Goal: Task Accomplishment & Management: Manage account settings

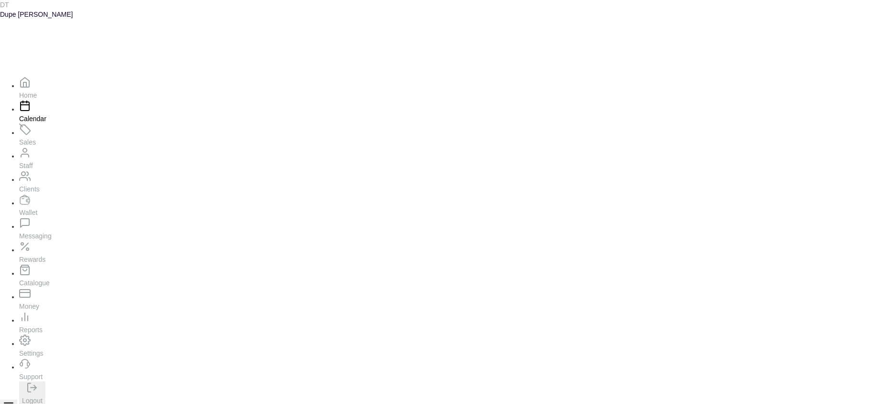
scroll to position [323, 0]
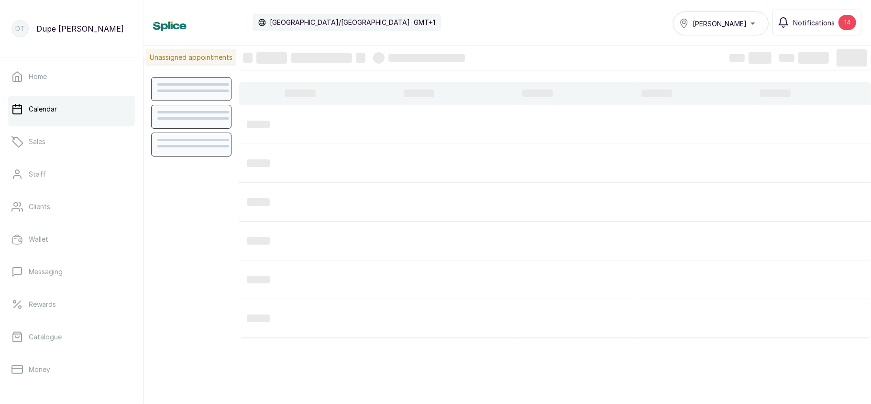
scroll to position [323, 0]
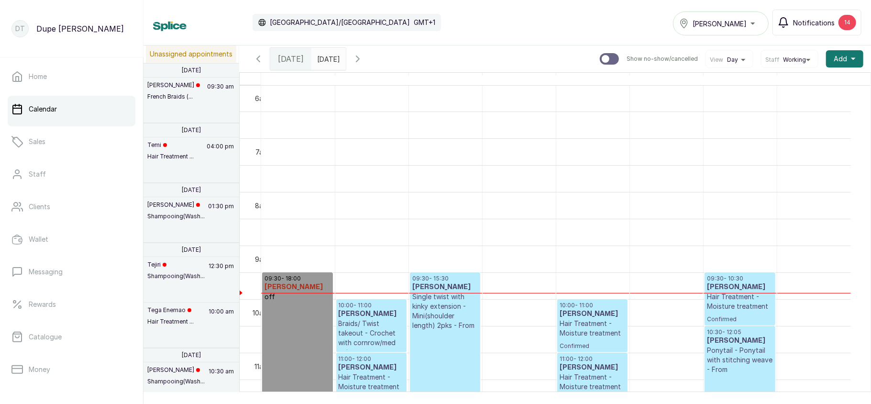
click at [802, 25] on span "Notifications" at bounding box center [814, 23] width 42 height 10
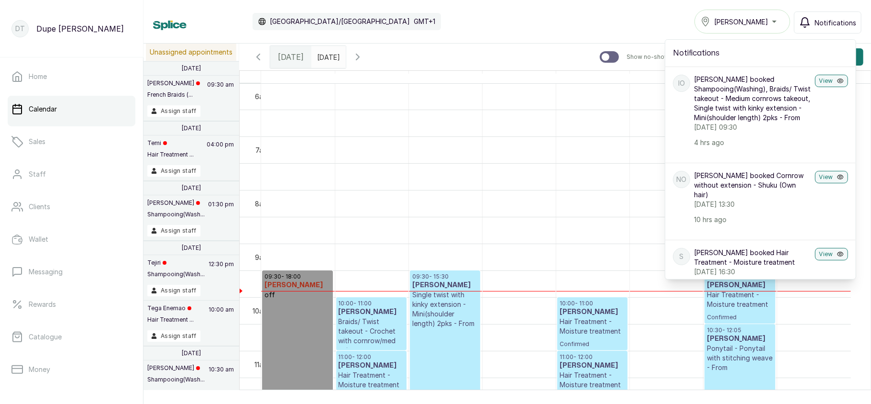
click at [802, 25] on icon "button" at bounding box center [805, 22] width 11 height 11
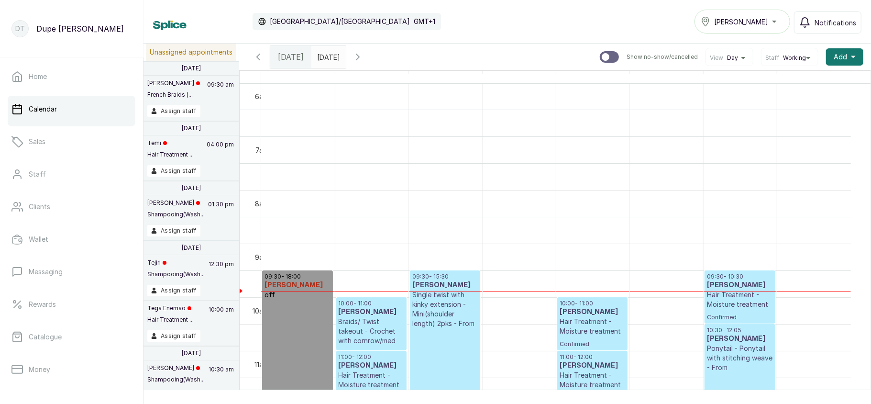
click at [258, 56] on icon "button" at bounding box center [258, 57] width 3 height 6
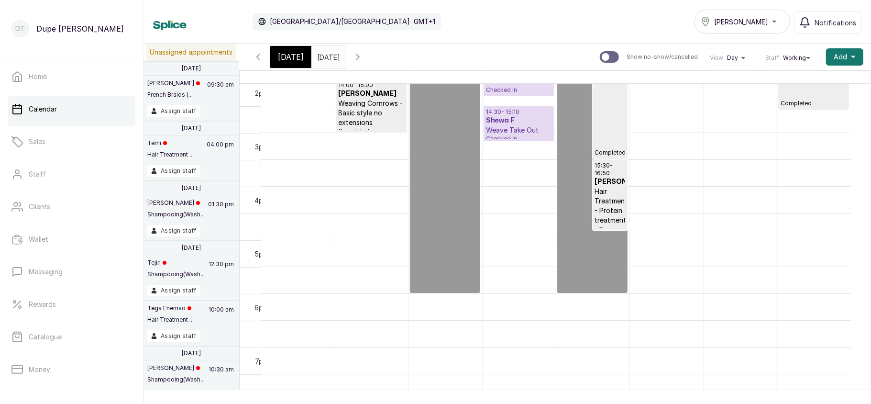
scroll to position [755, 0]
click at [511, 127] on p "Weave Take Out" at bounding box center [519, 130] width 66 height 10
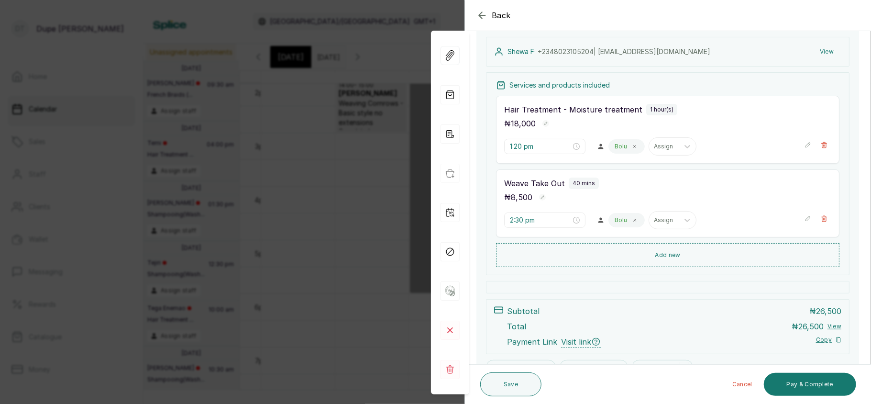
scroll to position [157, 0]
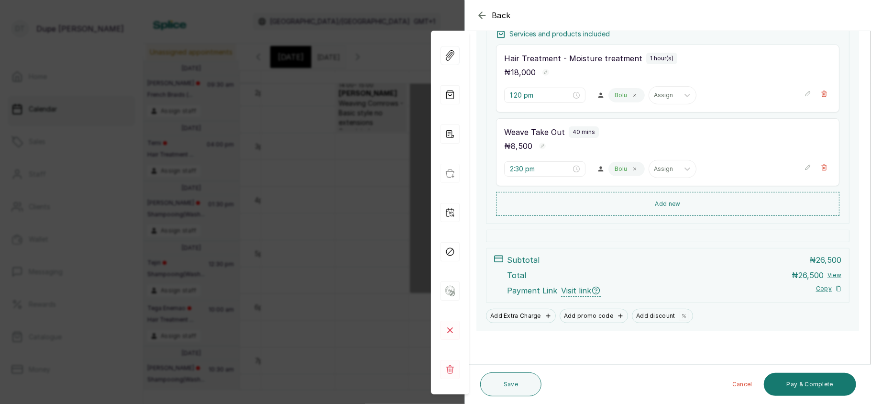
click at [379, 186] on div "Back Appointment Details Edit appointment 🚶 Walk-in (booked by Tinuke Olajolumo…" at bounding box center [435, 202] width 871 height 404
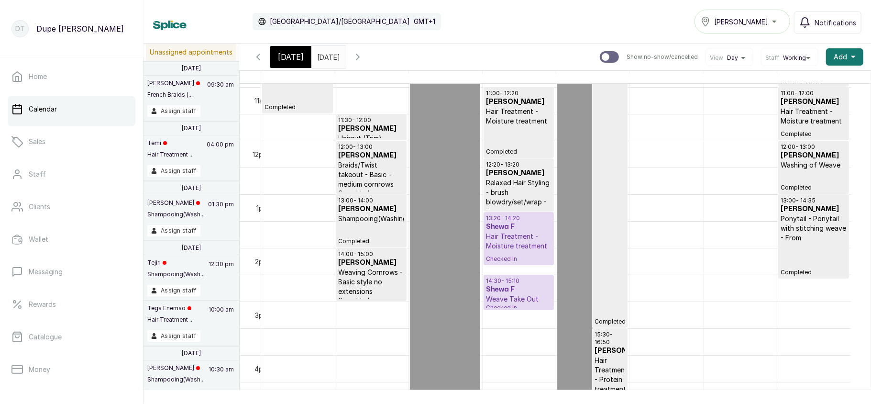
scroll to position [573, 0]
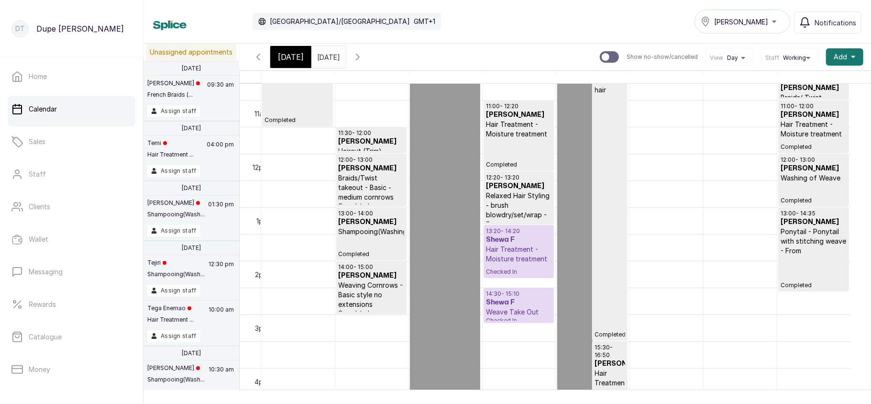
click at [513, 251] on p "Hair Treatment - Moisture treatment" at bounding box center [519, 254] width 66 height 19
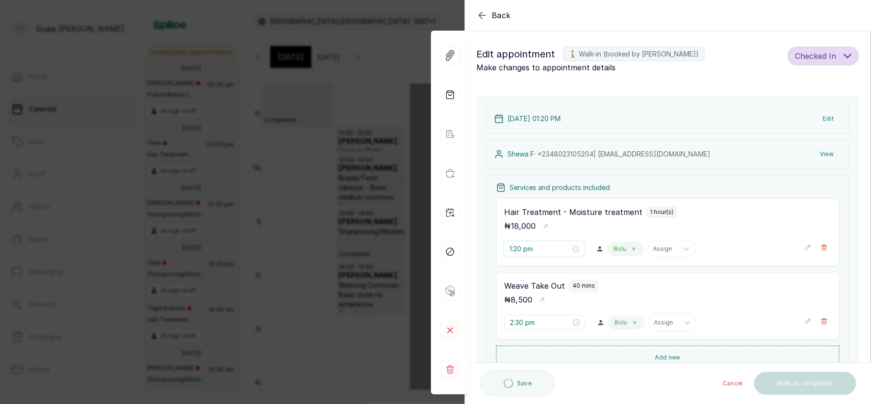
click at [513, 251] on input "1:20 pm" at bounding box center [540, 249] width 61 height 11
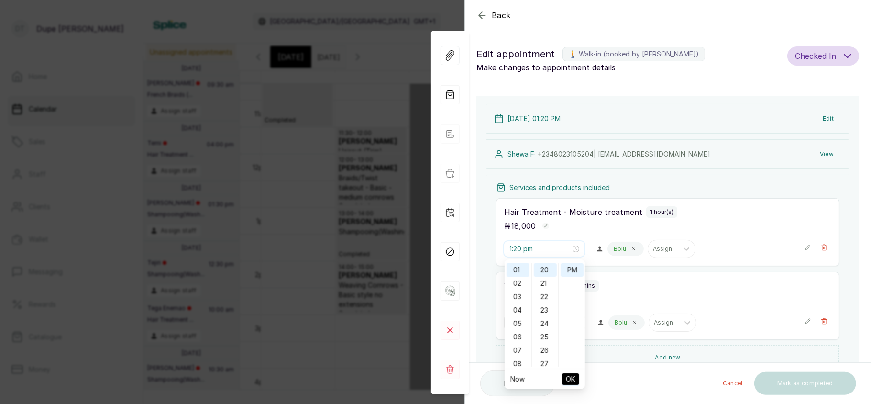
scroll to position [268, 0]
click at [240, 156] on div "Back Appointment Details Edit appointment 🚶 Walk-in (booked by Tinuke Olajolumo…" at bounding box center [435, 202] width 871 height 404
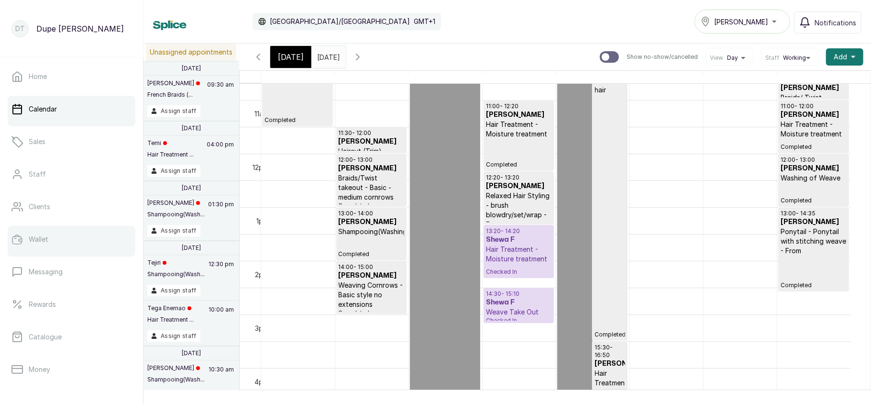
scroll to position [138, 0]
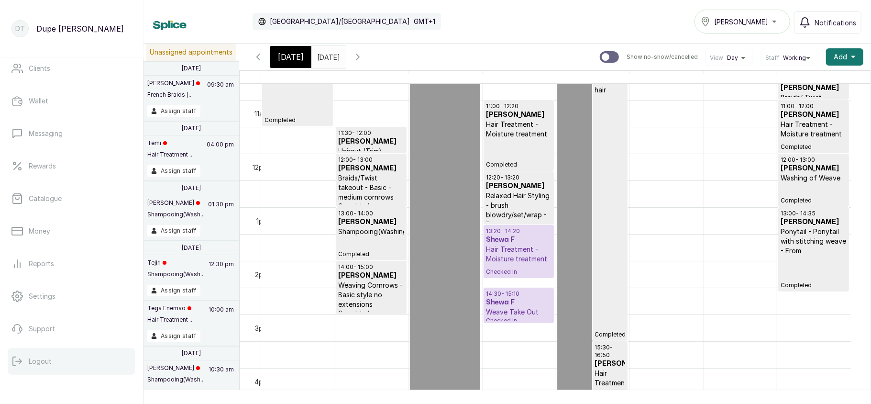
click at [77, 356] on button "Logout" at bounding box center [72, 361] width 128 height 27
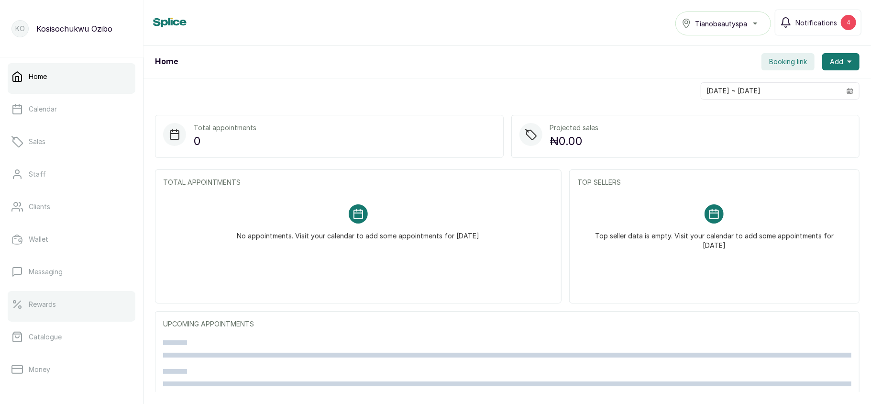
scroll to position [58, 0]
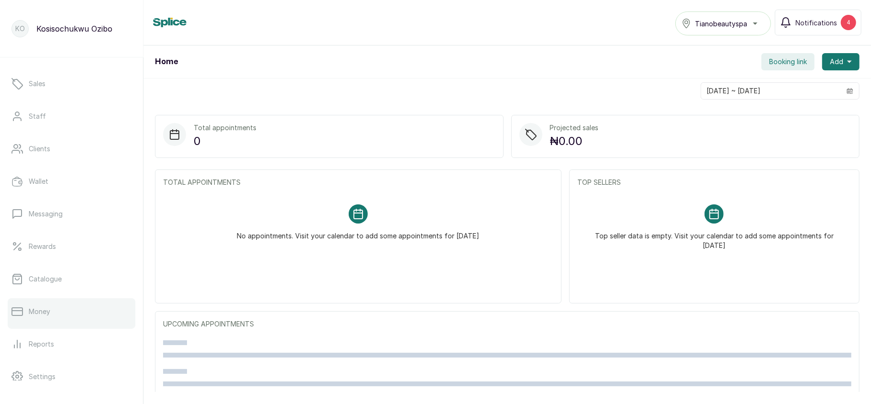
click at [72, 309] on link "Money" at bounding box center [72, 311] width 128 height 27
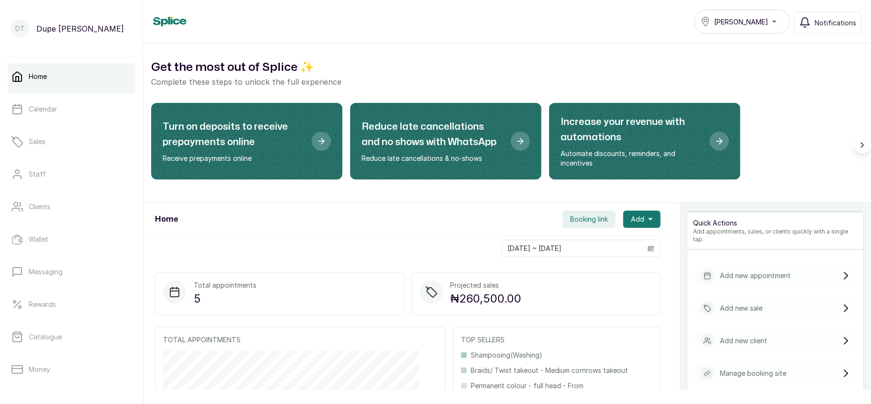
click at [754, 26] on div "Tasala Ikoyi" at bounding box center [742, 21] width 83 height 11
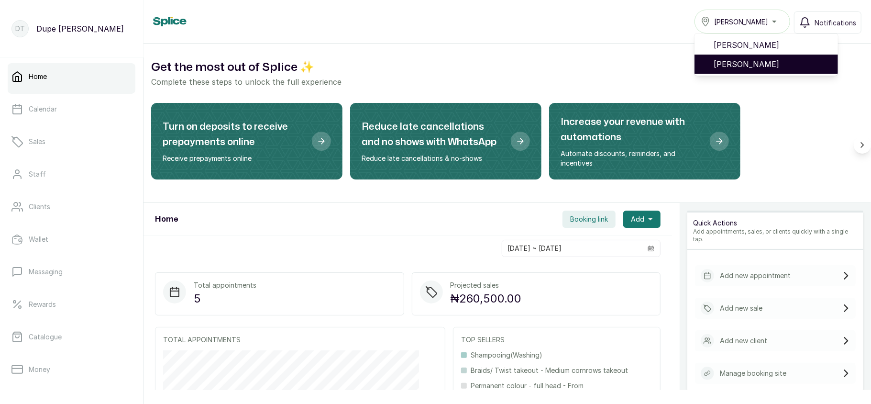
click at [740, 61] on span "Tasala Lekki" at bounding box center [772, 63] width 117 height 11
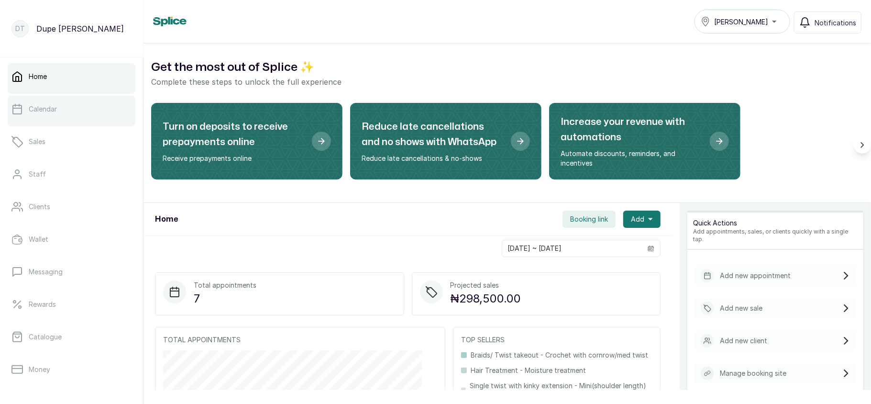
click at [74, 117] on link "Calendar" at bounding box center [72, 109] width 128 height 27
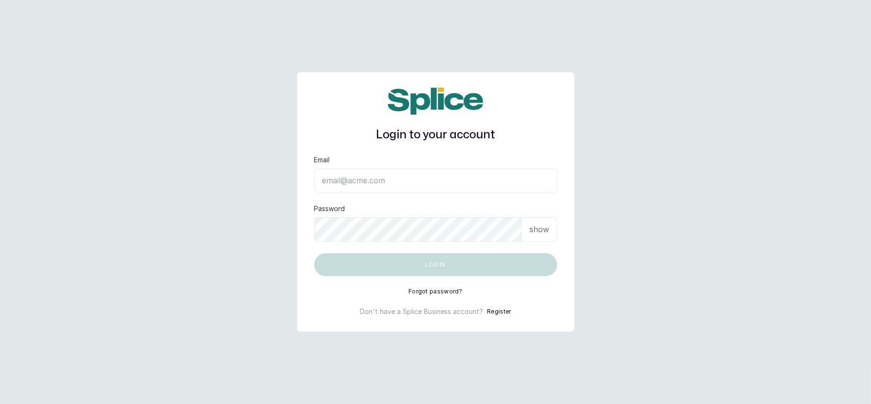
click at [390, 177] on input "Email" at bounding box center [435, 180] width 243 height 24
type input "[EMAIL_ADDRESS][DOMAIN_NAME]"
click at [533, 230] on p "show" at bounding box center [540, 228] width 20 height 11
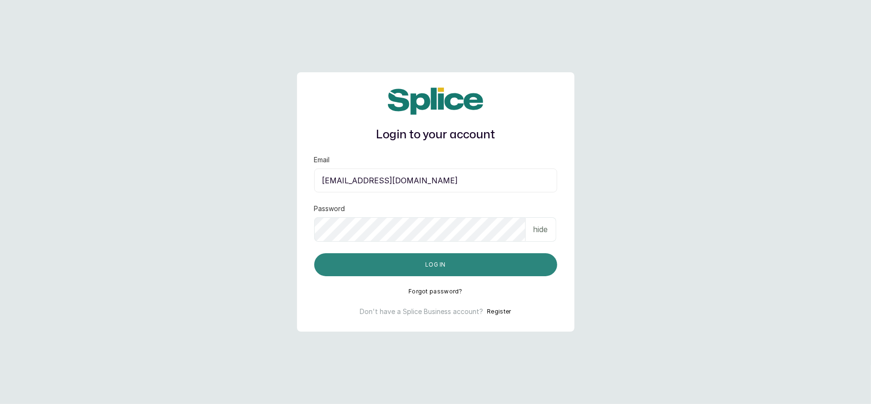
click at [358, 259] on button "Log in" at bounding box center [435, 264] width 243 height 23
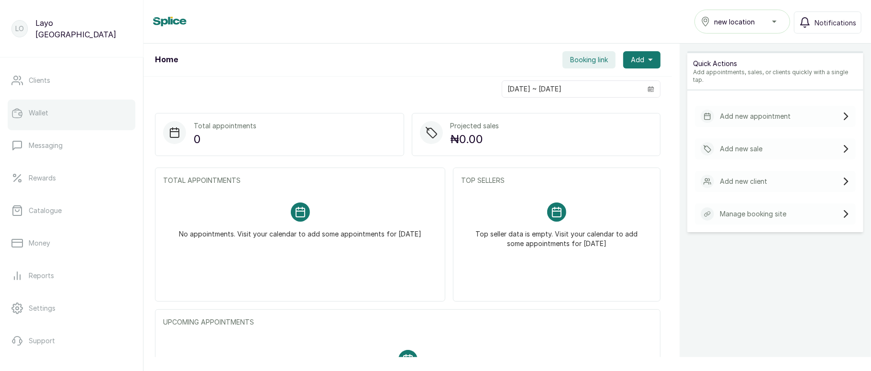
scroll to position [165, 0]
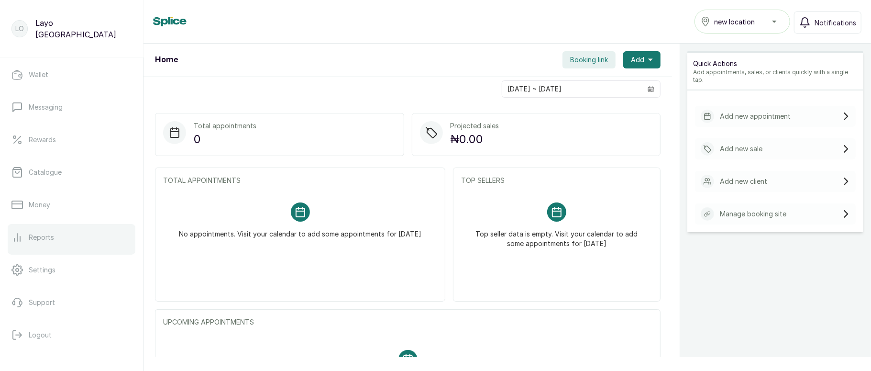
click at [73, 236] on link "Reports" at bounding box center [72, 237] width 128 height 27
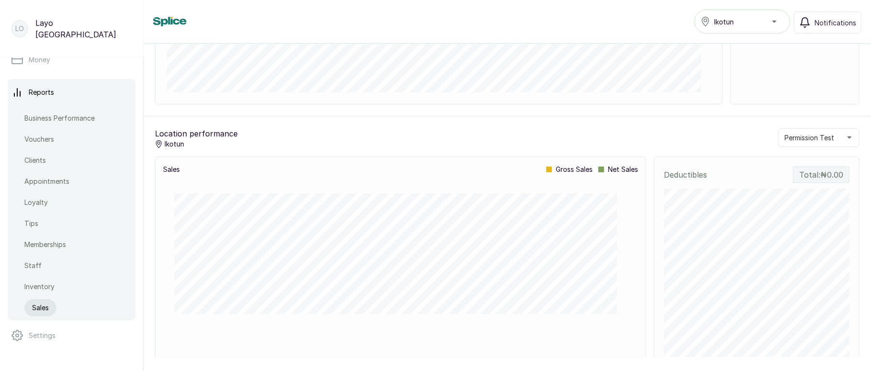
scroll to position [561, 0]
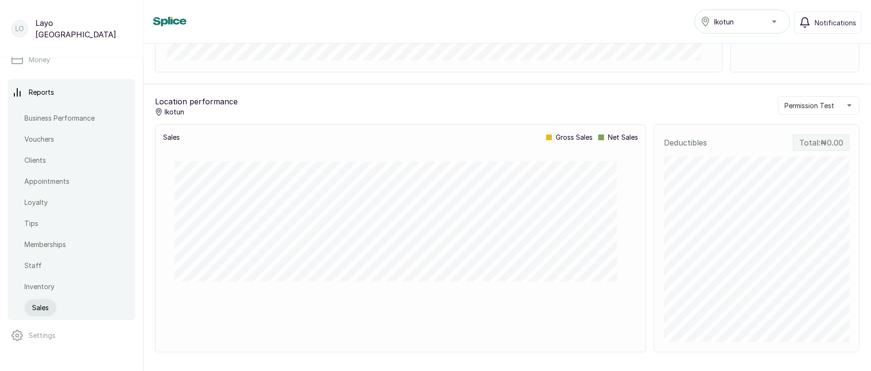
click at [787, 104] on span "Permission Test" at bounding box center [810, 105] width 50 height 10
click at [793, 100] on span "Permission Test" at bounding box center [810, 105] width 50 height 10
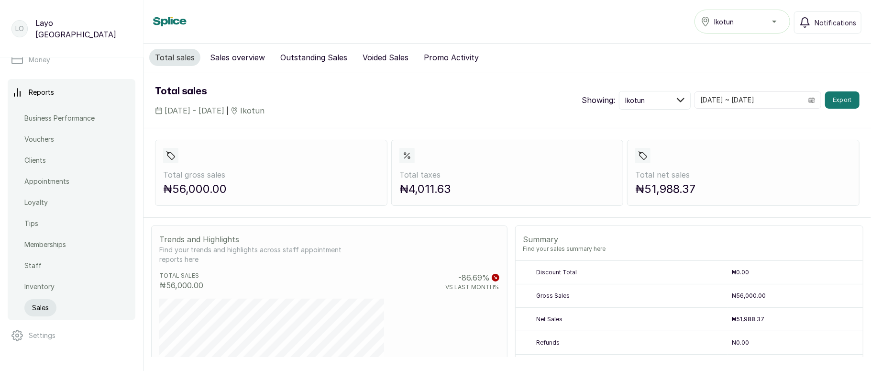
scroll to position [0, 0]
click at [680, 109] on button "Ikotun" at bounding box center [655, 100] width 72 height 19
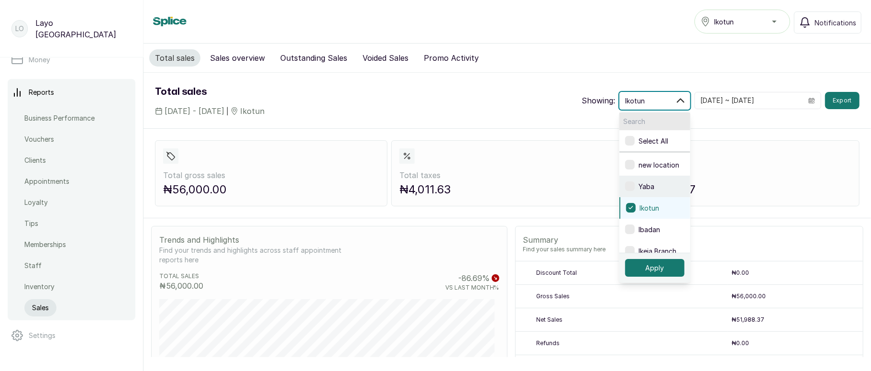
scroll to position [310, 0]
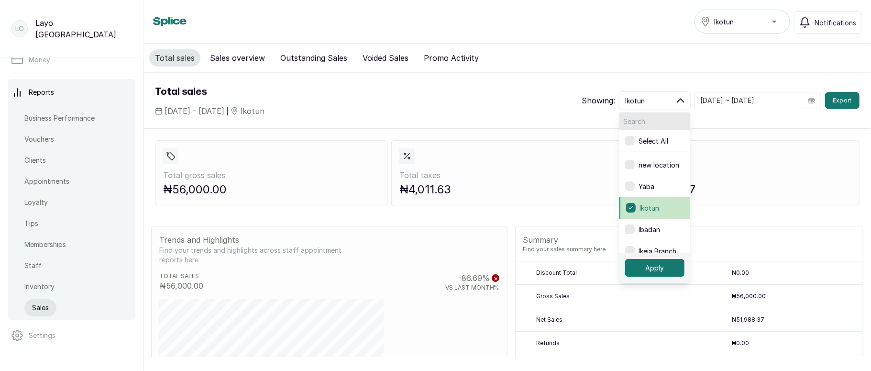
click at [657, 212] on label "Ikotun" at bounding box center [655, 208] width 71 height 22
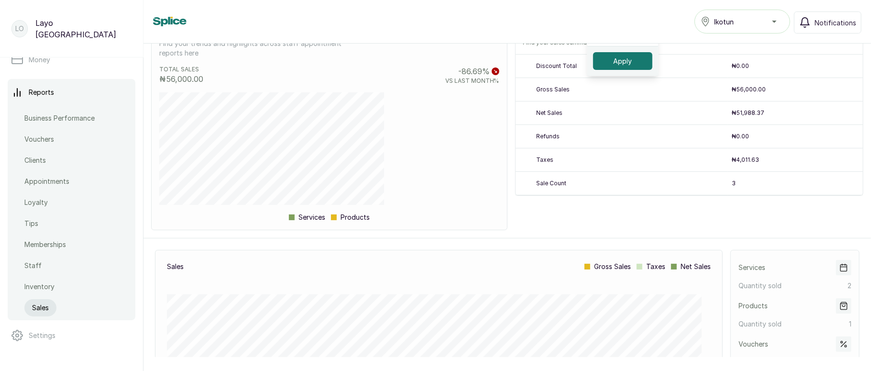
scroll to position [161, 0]
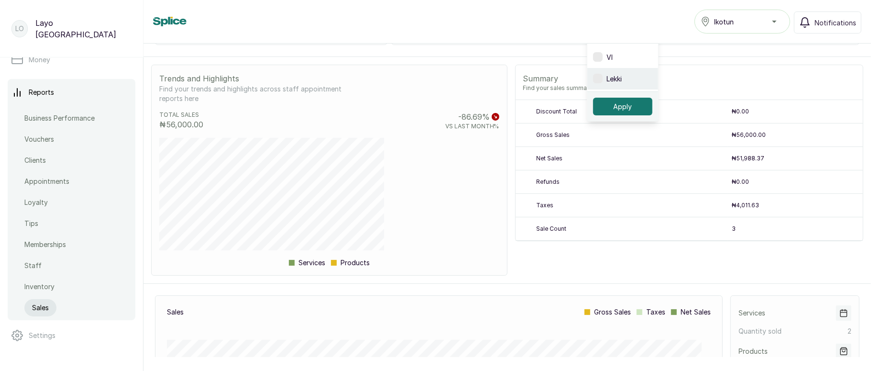
click at [608, 79] on label "Lekki" at bounding box center [623, 79] width 71 height 22
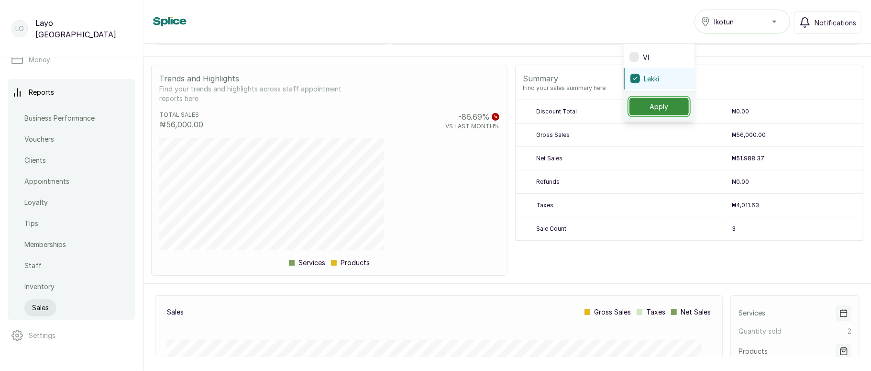
click at [655, 104] on button "Apply" at bounding box center [659, 107] width 59 height 18
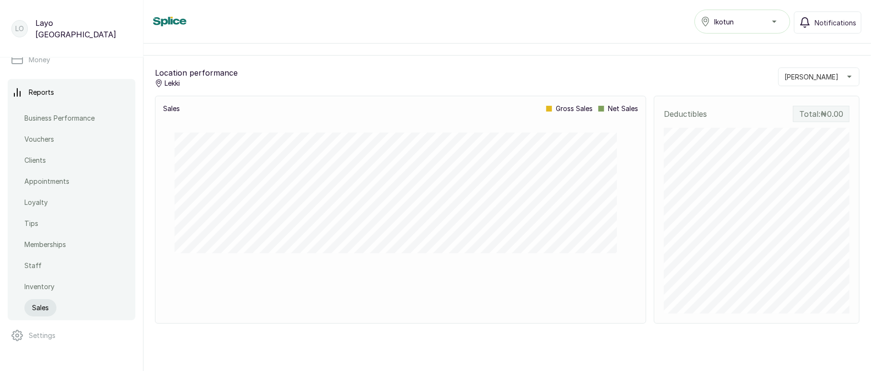
scroll to position [605, 0]
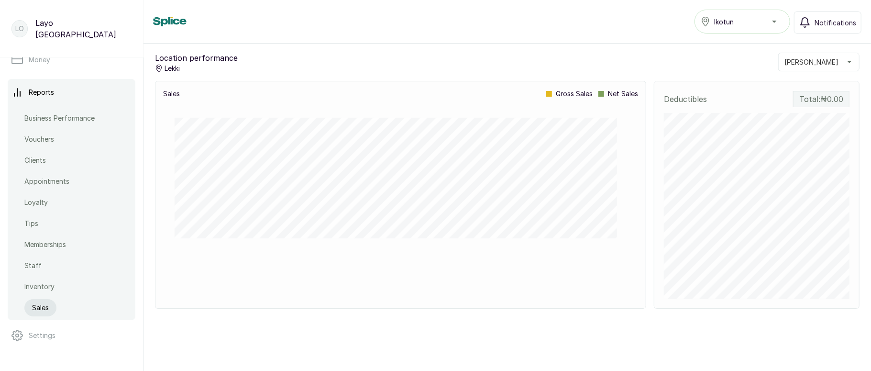
click at [789, 65] on span "henry offor" at bounding box center [812, 62] width 54 height 10
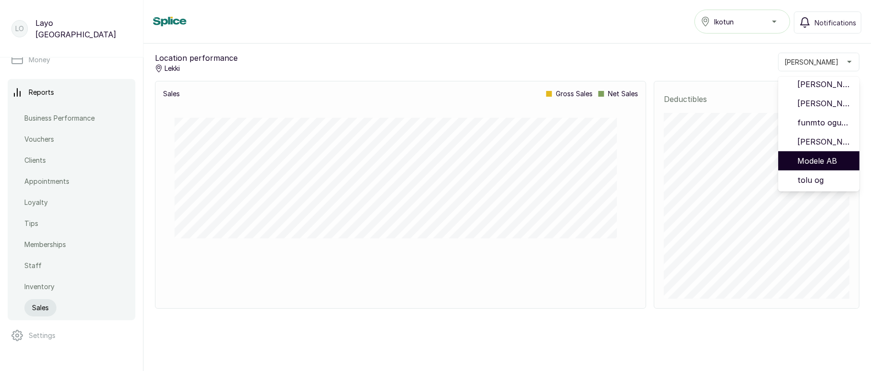
click at [799, 163] on span "Modele AB" at bounding box center [825, 160] width 55 height 11
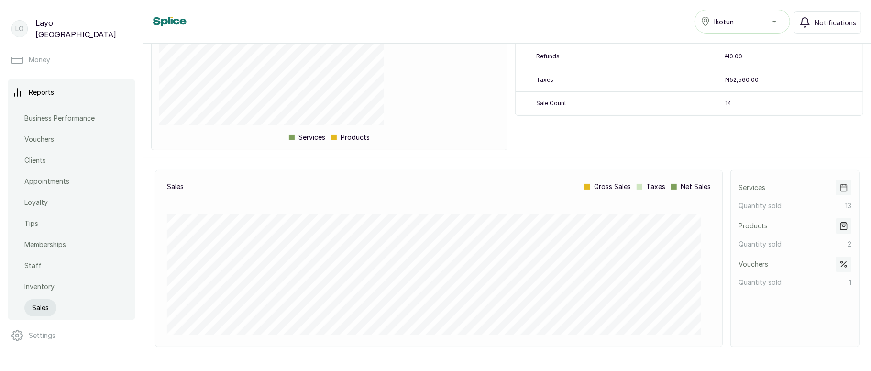
scroll to position [0, 0]
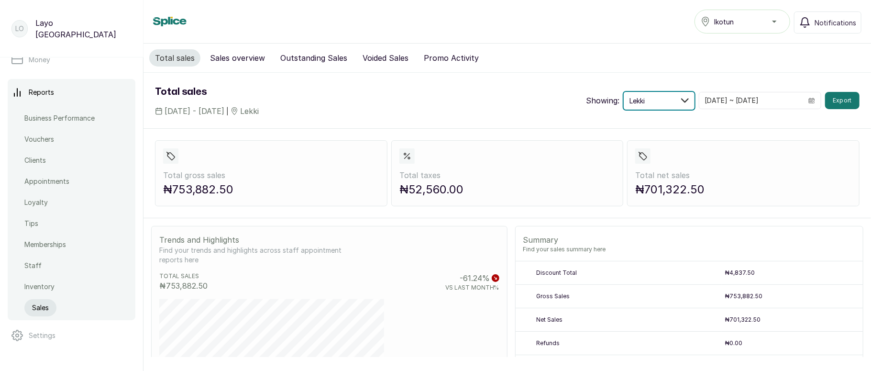
click at [658, 96] on button "Lekki" at bounding box center [660, 100] width 72 height 19
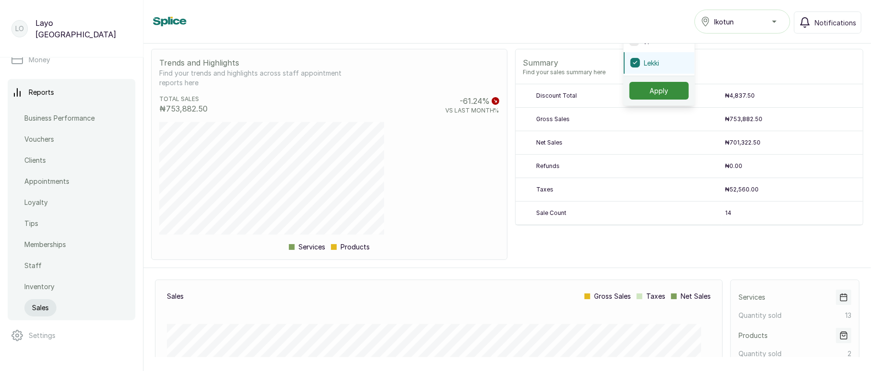
scroll to position [148, 0]
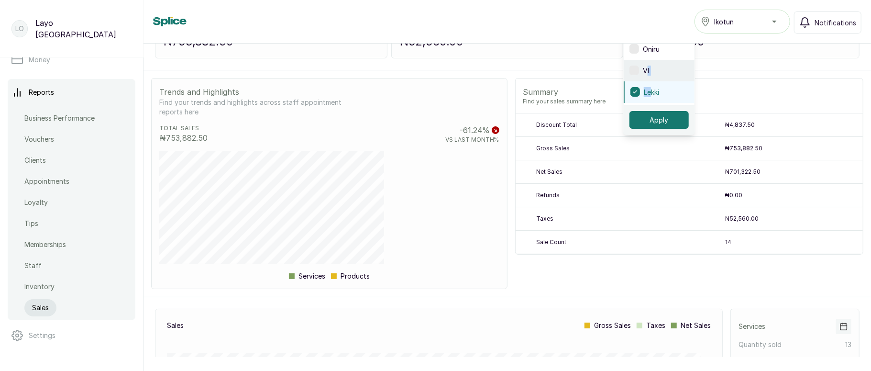
drag, startPoint x: 653, startPoint y: 90, endPoint x: 647, endPoint y: 67, distance: 23.7
click at [647, 67] on span "VI" at bounding box center [646, 71] width 6 height 10
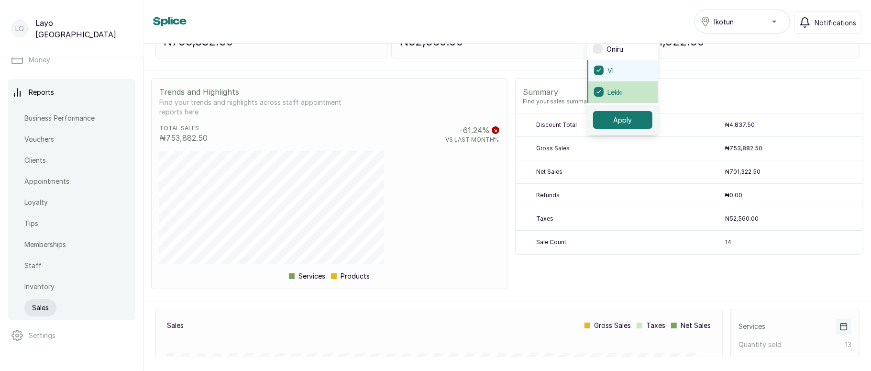
click at [623, 94] on span "Lekki" at bounding box center [615, 92] width 15 height 10
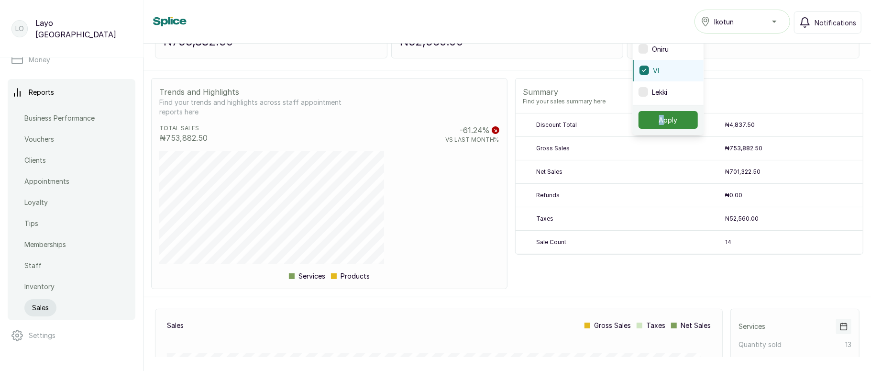
drag, startPoint x: 667, startPoint y: 110, endPoint x: 667, endPoint y: 117, distance: 7.2
click at [667, 117] on div "Apply" at bounding box center [668, 120] width 71 height 30
click at [667, 117] on button "Apply" at bounding box center [668, 120] width 59 height 18
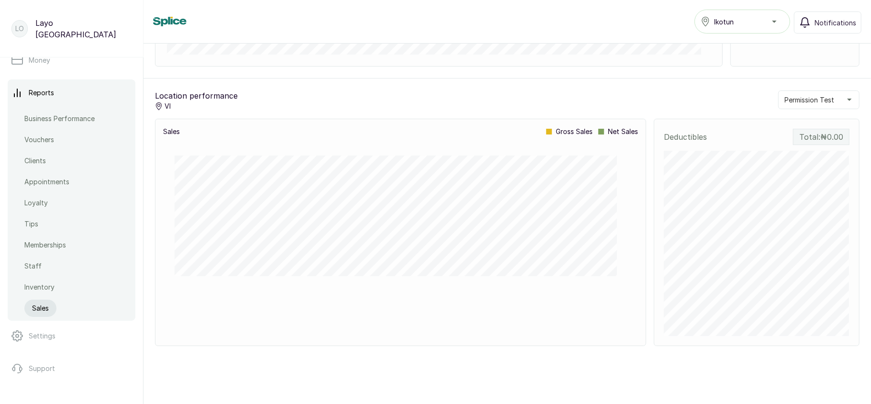
scroll to position [349, 0]
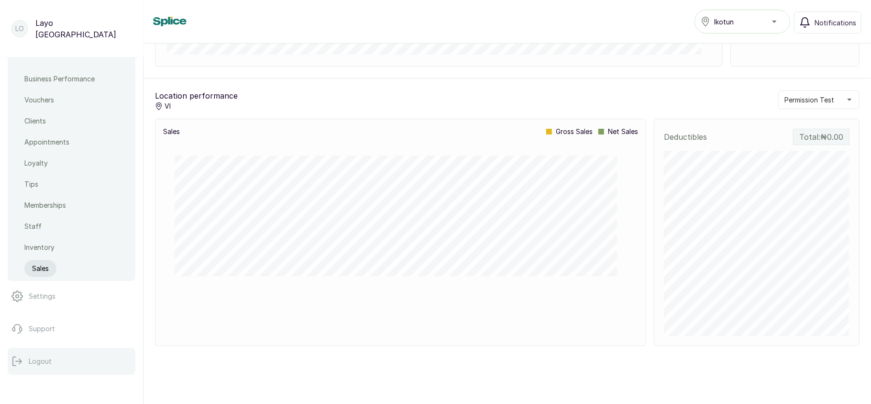
click at [39, 362] on p "Logout" at bounding box center [40, 362] width 23 height 10
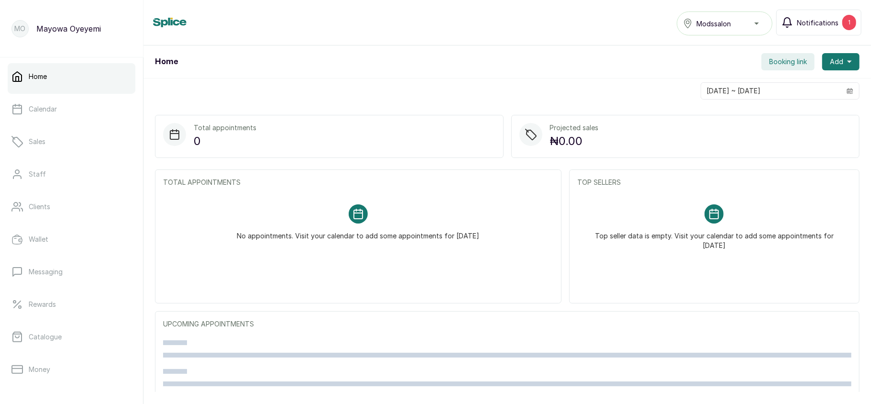
click at [811, 20] on span "Notifications" at bounding box center [818, 23] width 42 height 10
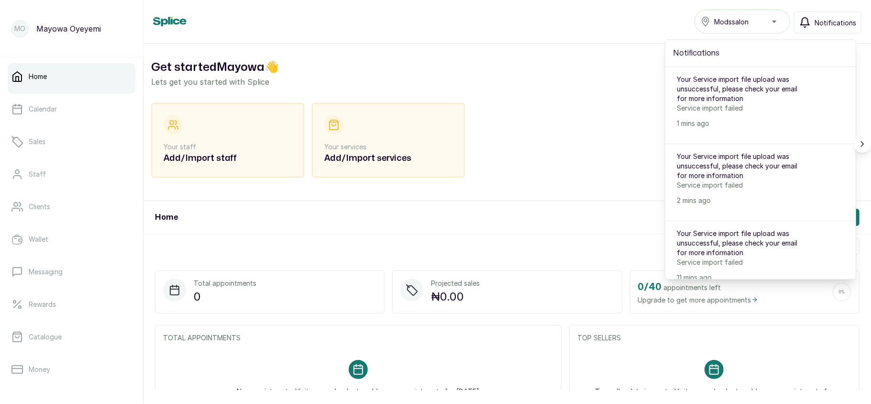
click at [829, 25] on span "Notifications" at bounding box center [836, 23] width 42 height 10
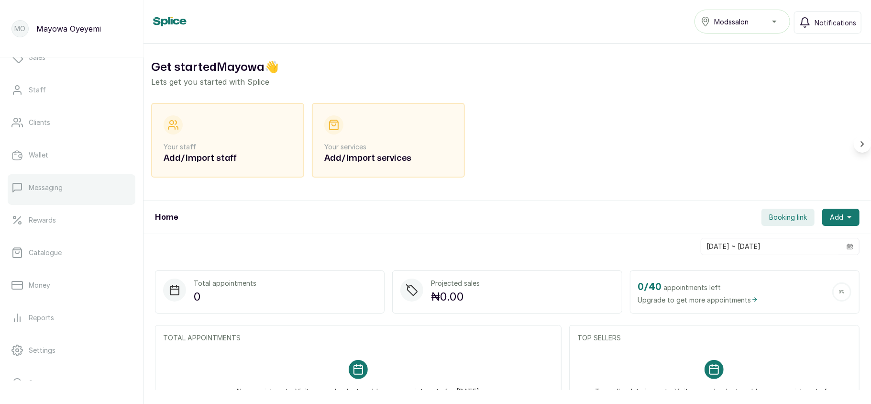
scroll to position [138, 0]
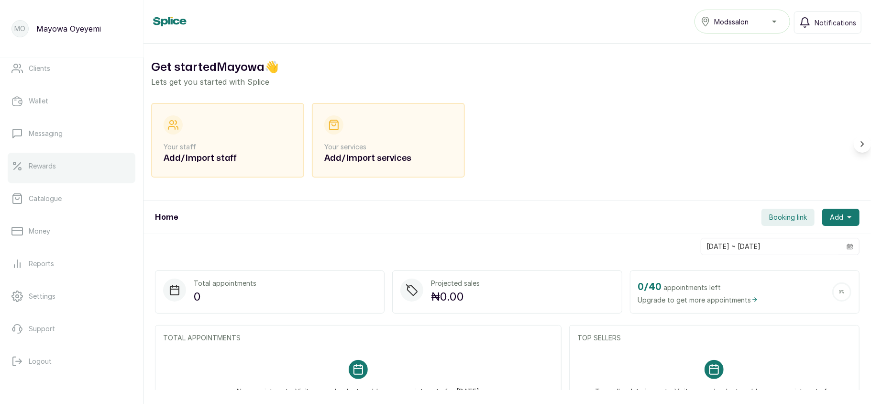
click at [83, 167] on link "Rewards" at bounding box center [72, 166] width 128 height 27
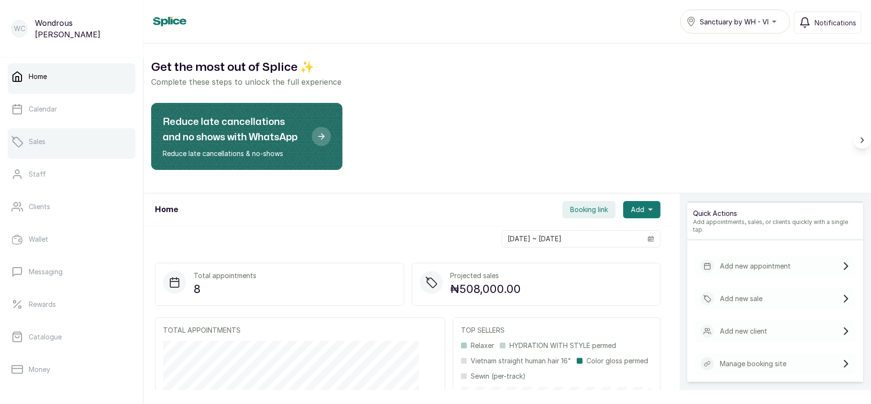
click at [62, 146] on link "Sales" at bounding box center [72, 141] width 128 height 27
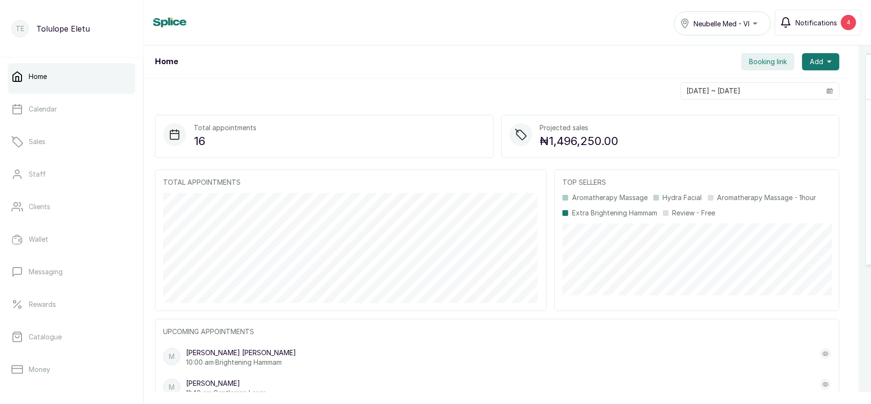
click at [823, 22] on span "Notifications" at bounding box center [817, 23] width 42 height 10
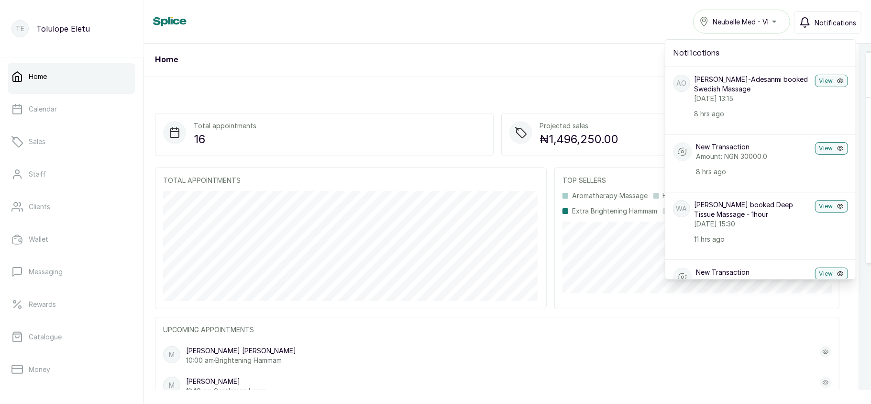
click at [823, 22] on span "Notifications" at bounding box center [836, 23] width 42 height 10
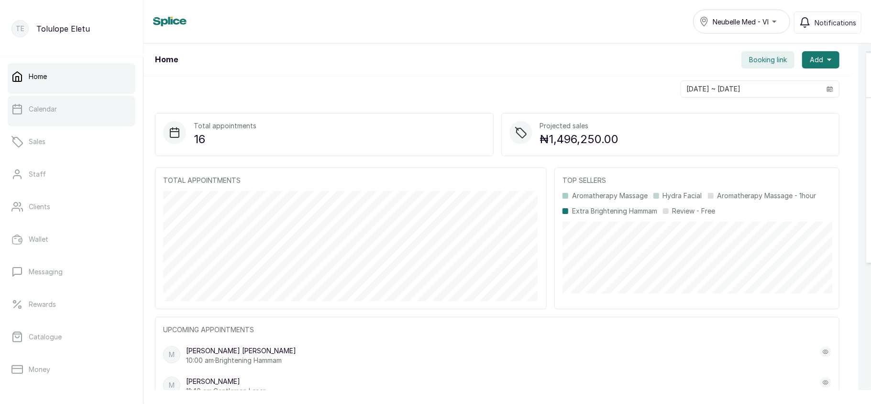
click at [68, 114] on link "Calendar" at bounding box center [72, 109] width 128 height 27
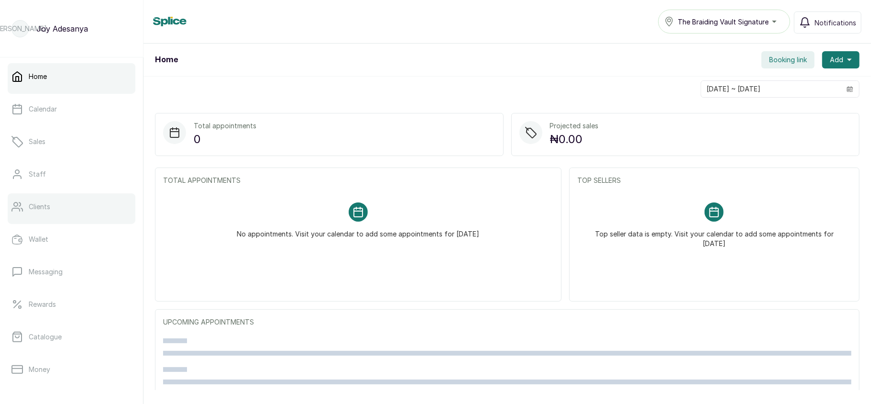
scroll to position [138, 0]
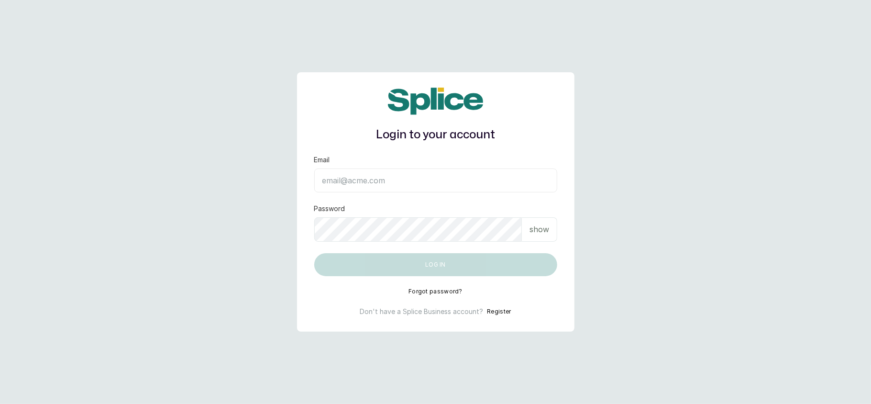
click at [335, 184] on input "Email" at bounding box center [435, 180] width 243 height 24
type input "[EMAIL_ADDRESS][DOMAIN_NAME]"
click at [537, 223] on div "show" at bounding box center [539, 229] width 35 height 24
click at [465, 226] on form "Email [EMAIL_ADDRESS][DOMAIN_NAME] Password hide Log in" at bounding box center [435, 215] width 243 height 121
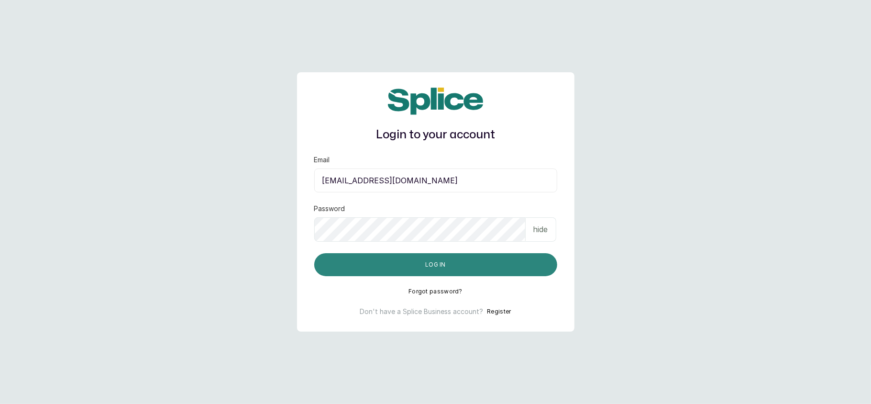
click at [348, 263] on button "Log in" at bounding box center [435, 264] width 243 height 23
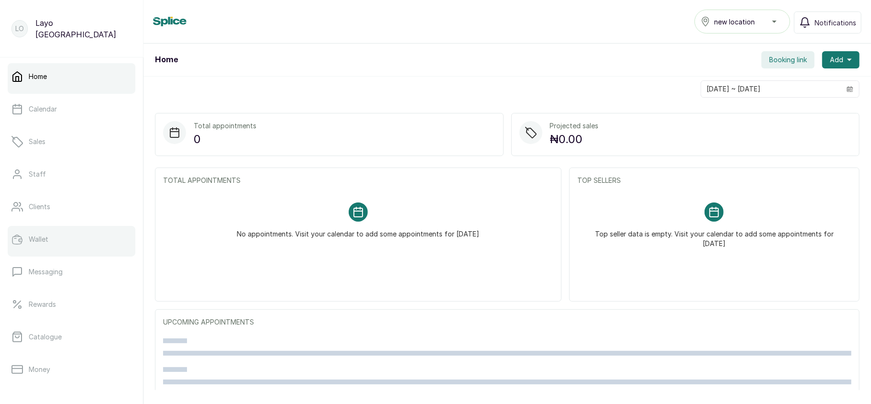
scroll to position [138, 0]
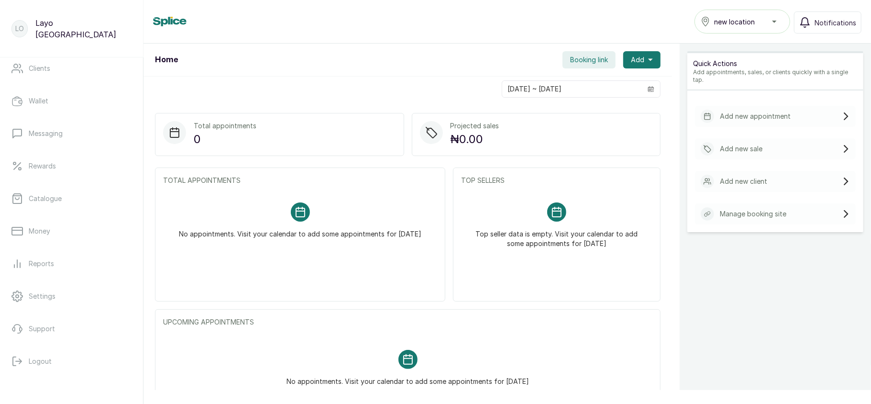
click at [764, 21] on div "new location" at bounding box center [742, 21] width 83 height 11
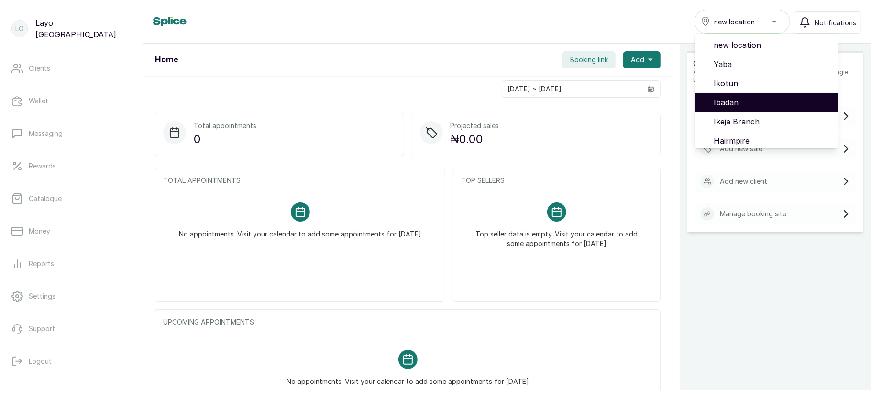
click at [733, 100] on span "Ibadan" at bounding box center [772, 102] width 117 height 11
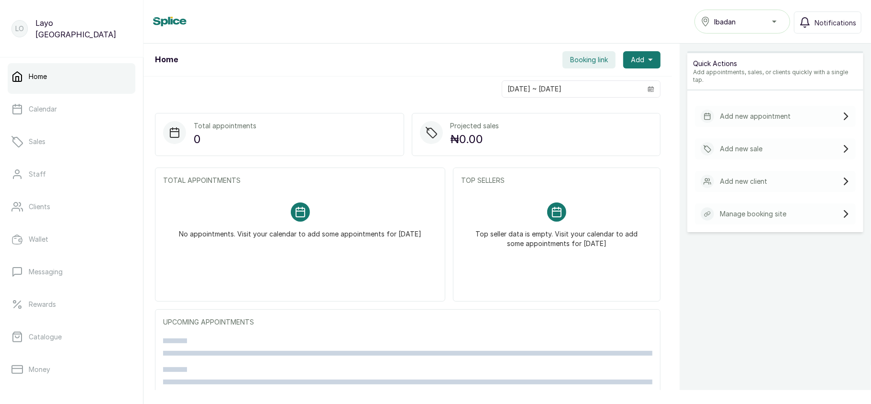
click at [728, 29] on button "Ibadan" at bounding box center [743, 22] width 96 height 24
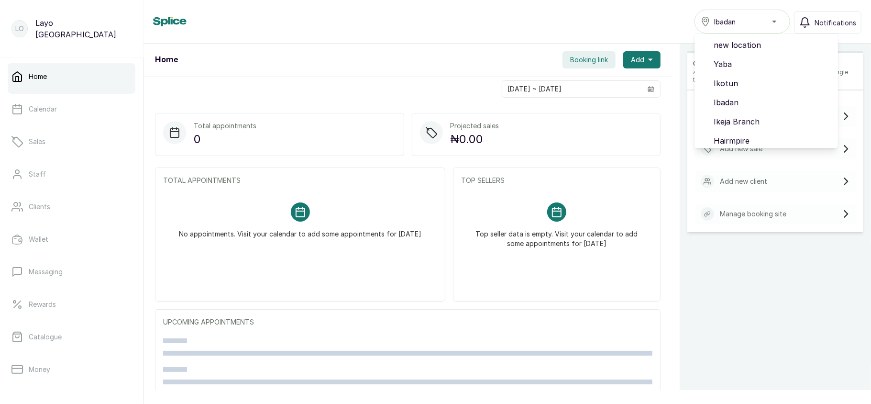
scroll to position [80, 0]
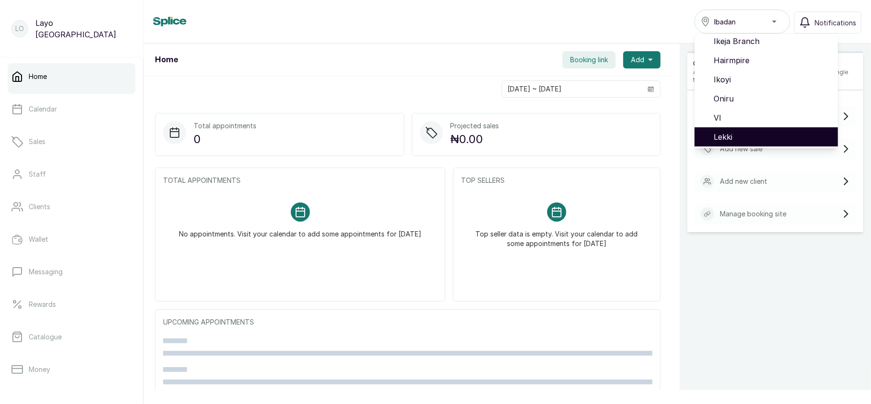
click at [735, 135] on span "Lekki" at bounding box center [772, 136] width 117 height 11
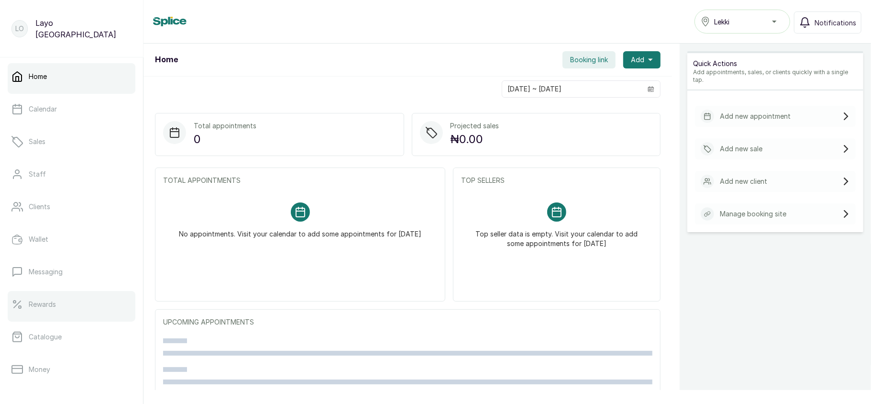
click at [54, 304] on p "Rewards" at bounding box center [42, 305] width 27 height 10
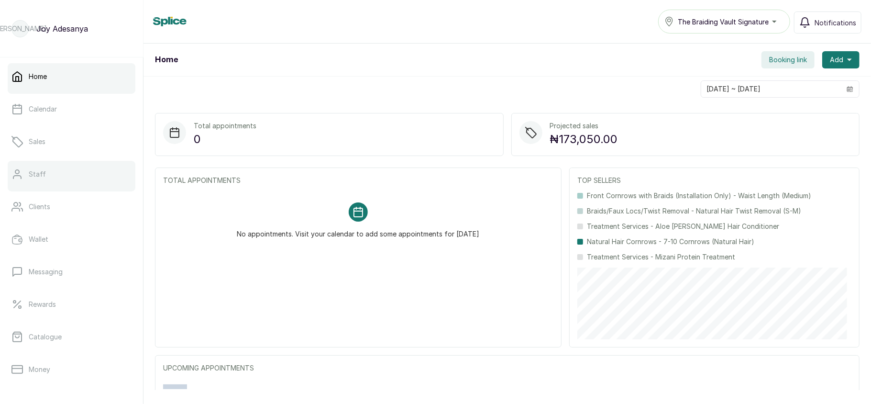
scroll to position [138, 0]
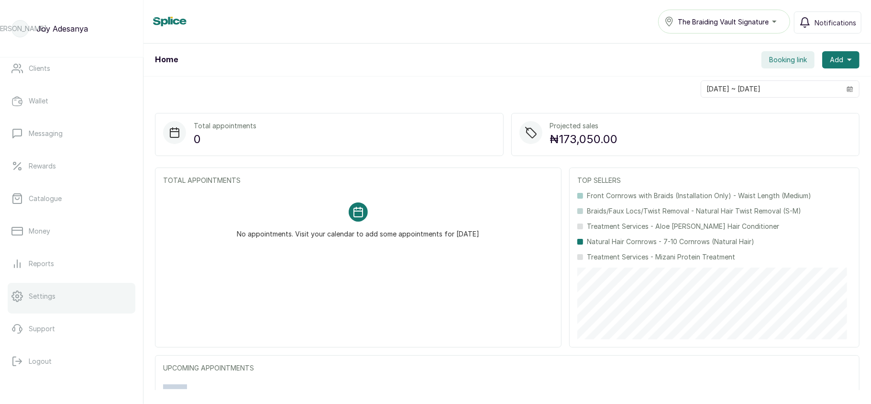
click at [66, 295] on link "Settings" at bounding box center [72, 296] width 128 height 27
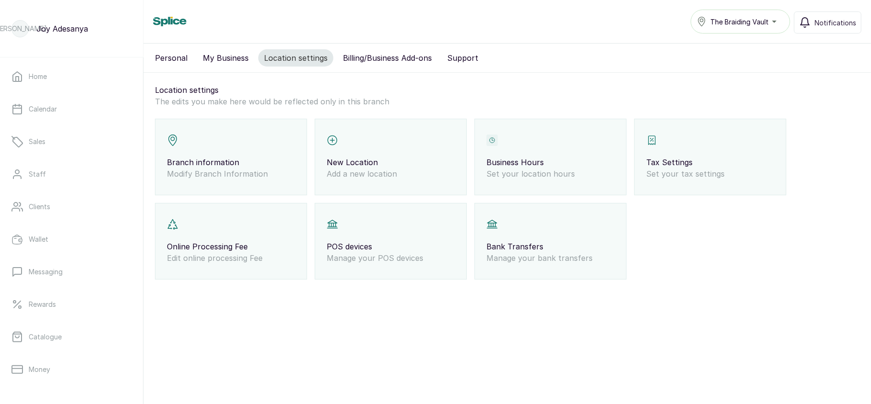
click at [513, 137] on div "Business Hours Set your location hours" at bounding box center [551, 157] width 152 height 77
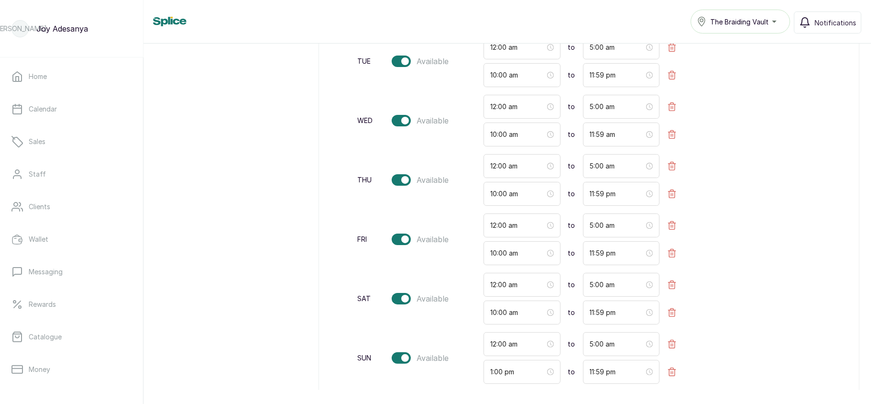
scroll to position [224, 0]
click at [606, 138] on input "11:59 am" at bounding box center [617, 133] width 55 height 11
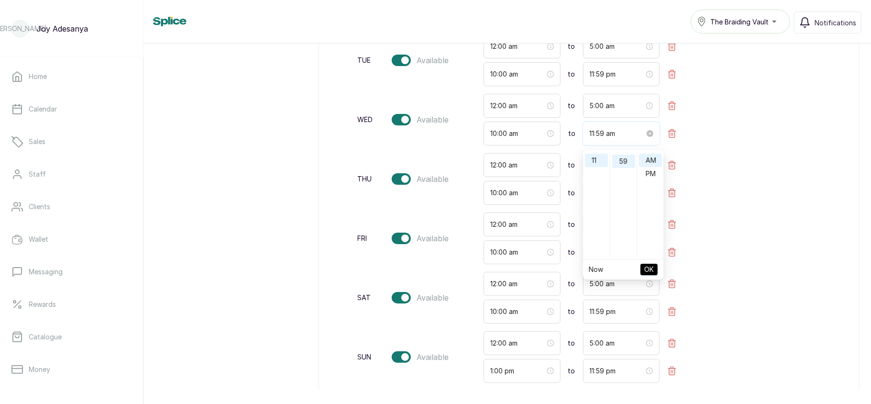
scroll to position [791, 0]
type input "11:59 pm"
click at [649, 174] on div "PM" at bounding box center [650, 173] width 23 height 13
click at [650, 269] on span "OK" at bounding box center [650, 269] width 10 height 18
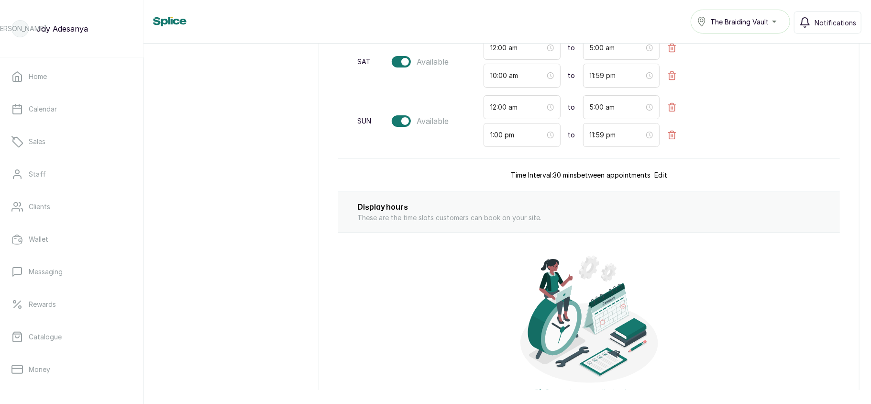
scroll to position [554, 0]
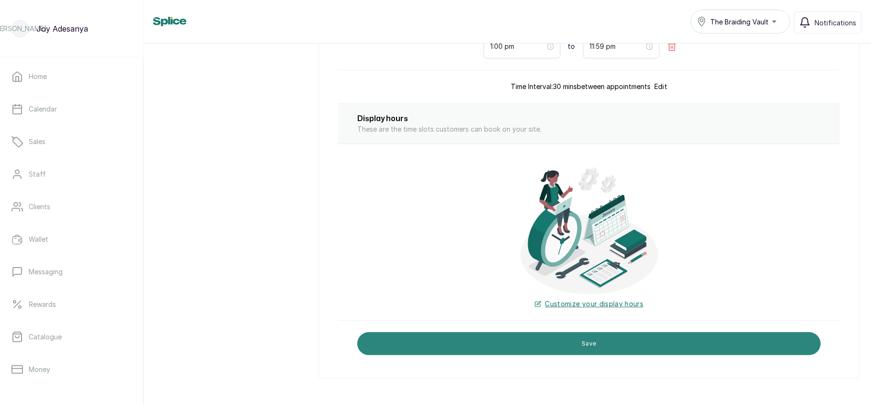
click at [630, 347] on button "Save" at bounding box center [589, 343] width 464 height 23
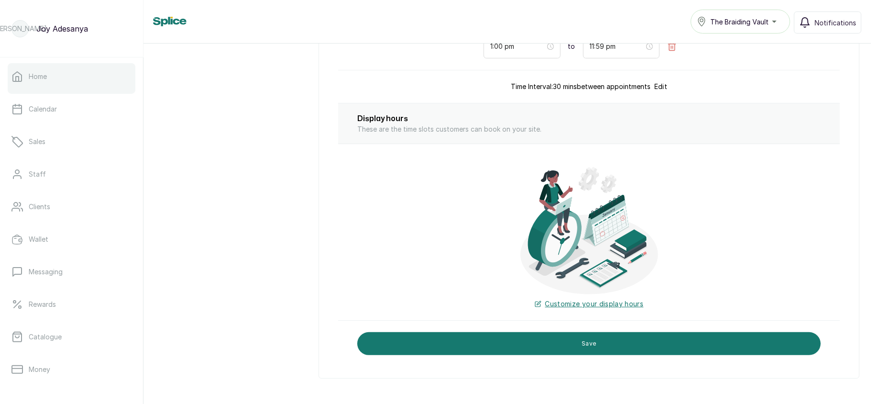
click at [78, 90] on div at bounding box center [72, 92] width 128 height 4
click at [43, 81] on link "Home" at bounding box center [72, 76] width 128 height 27
